Goal: Task Accomplishment & Management: Complete application form

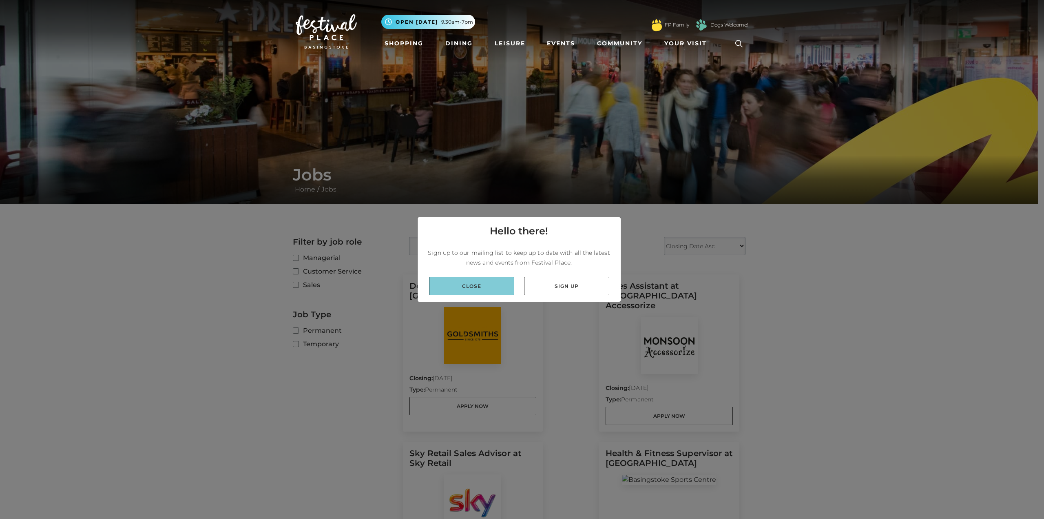
click at [488, 290] on link "Close" at bounding box center [471, 286] width 85 height 18
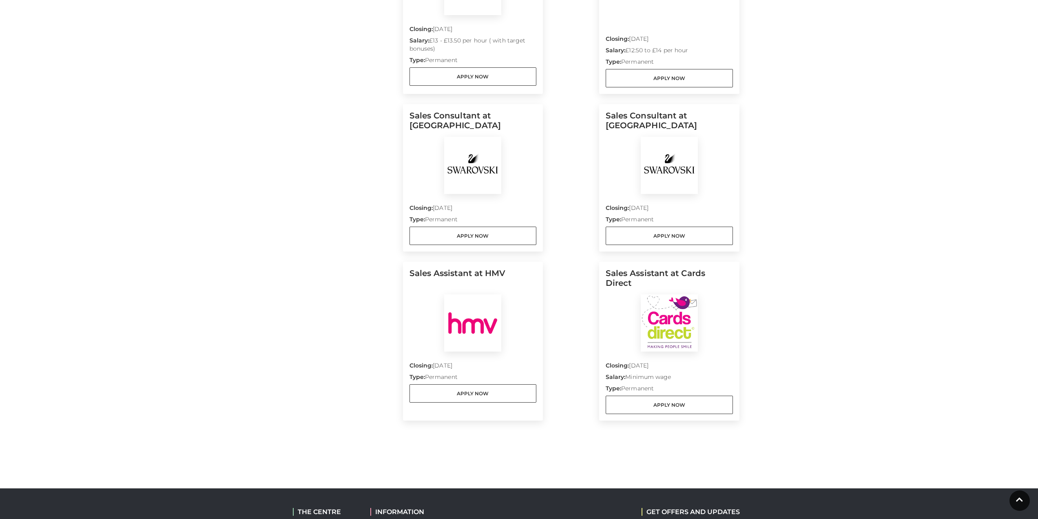
scroll to position [694, 0]
click at [470, 315] on img at bounding box center [472, 322] width 57 height 57
click at [488, 383] on link "Apply Now" at bounding box center [473, 392] width 127 height 18
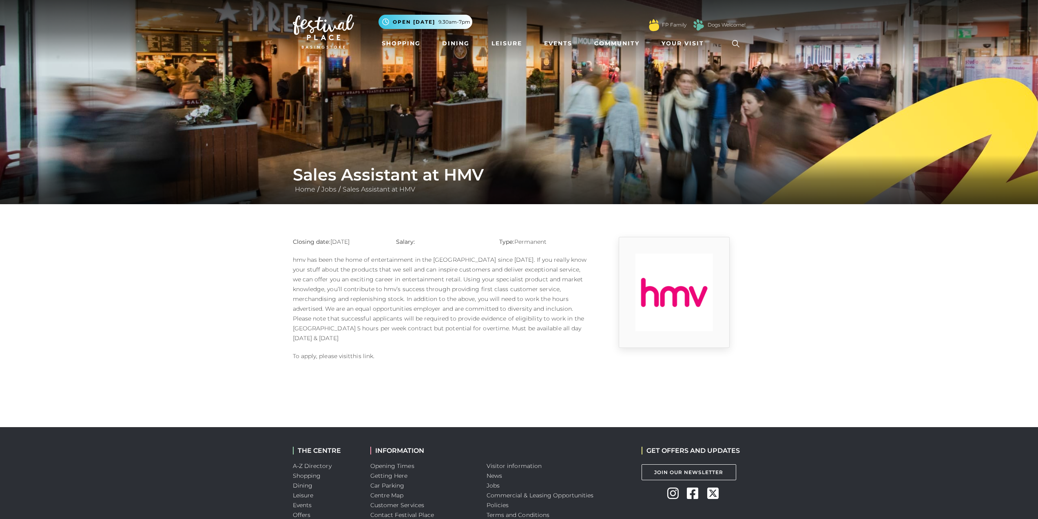
click at [361, 352] on link "this link" at bounding box center [361, 355] width 23 height 7
click at [422, 20] on span "Open [DATE]" at bounding box center [414, 21] width 42 height 7
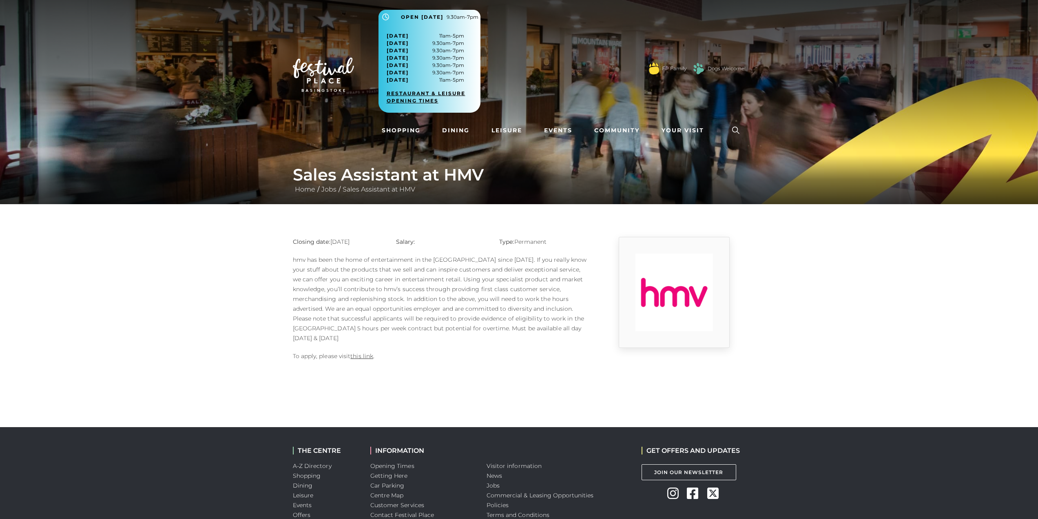
click at [435, 95] on link "Restaurant & Leisure opening times" at bounding box center [433, 97] width 92 height 15
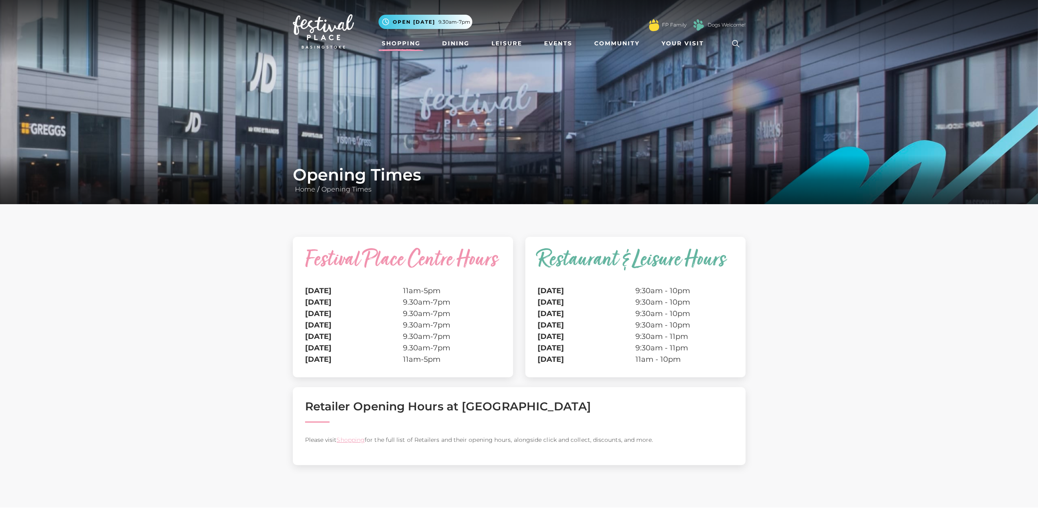
click at [414, 46] on link "Shopping" at bounding box center [401, 43] width 45 height 15
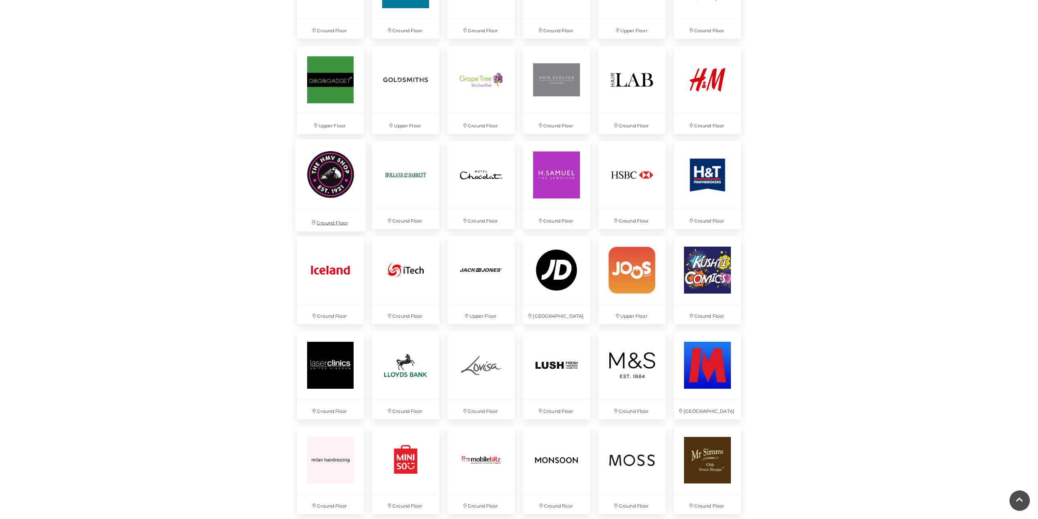
scroll to position [1142, 0]
